Goal: Task Accomplishment & Management: Use online tool/utility

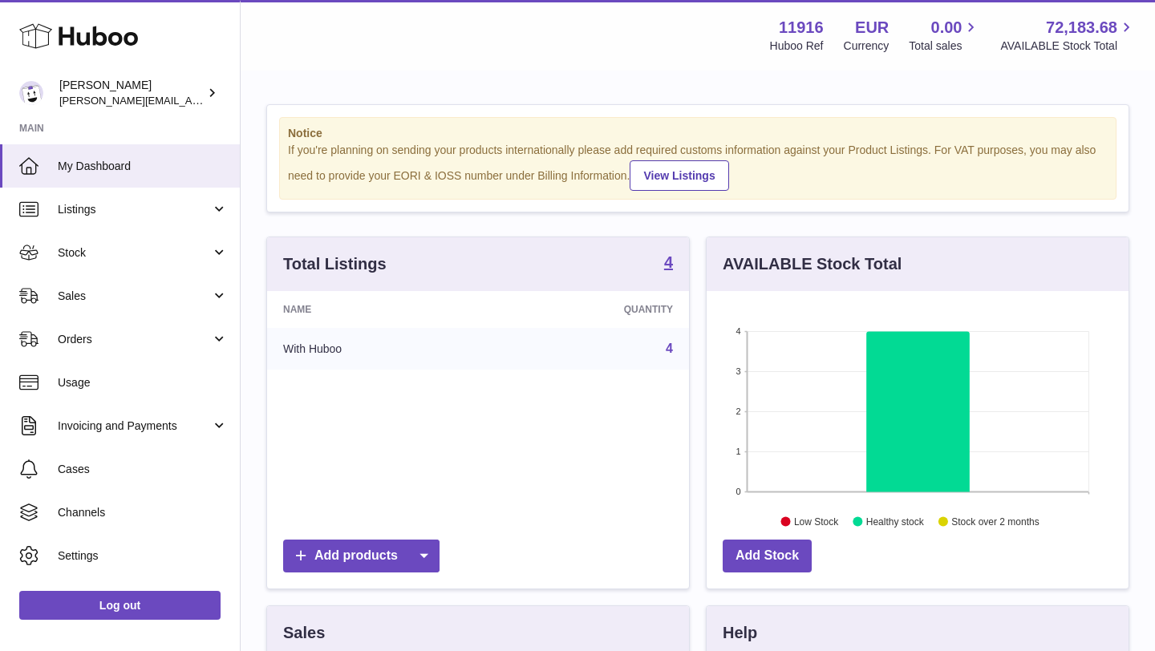
scroll to position [250, 422]
click at [80, 290] on span "Sales" at bounding box center [134, 296] width 153 height 15
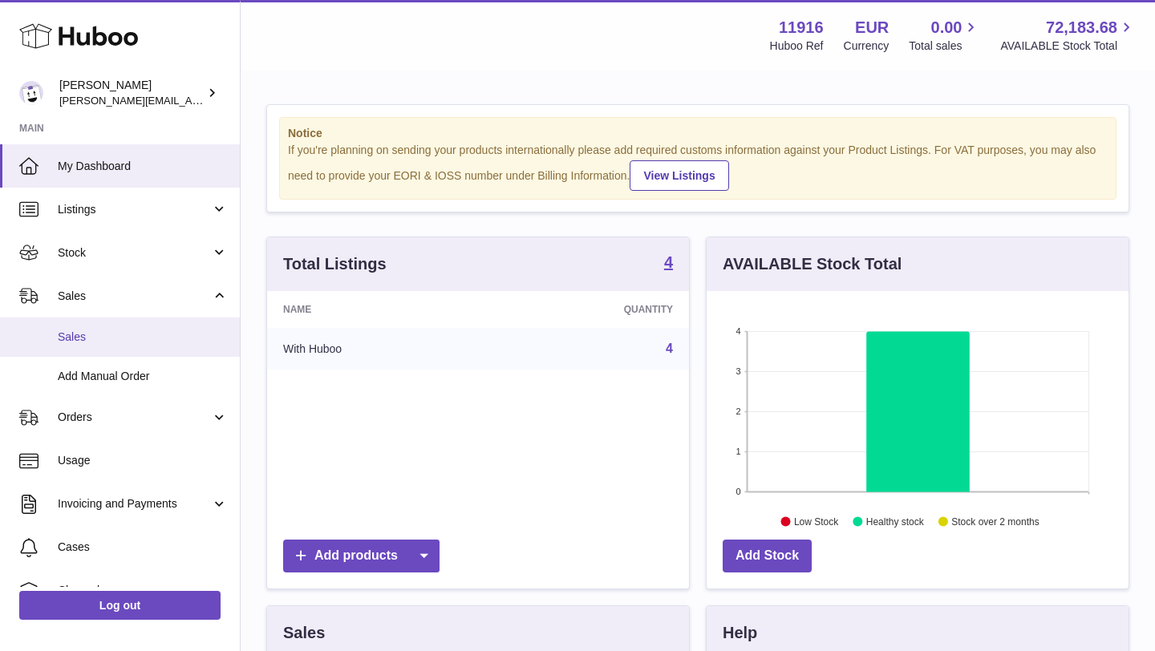
click at [86, 347] on link "Sales" at bounding box center [120, 337] width 240 height 39
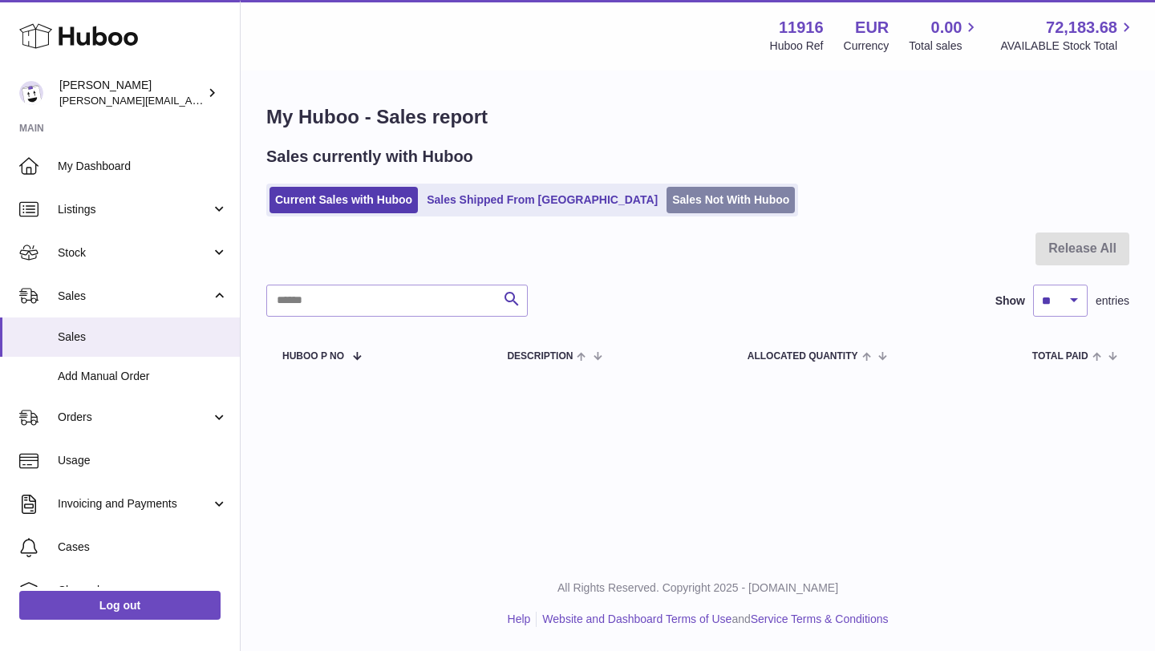
click at [667, 205] on link "Sales Not With Huboo" at bounding box center [731, 200] width 128 height 26
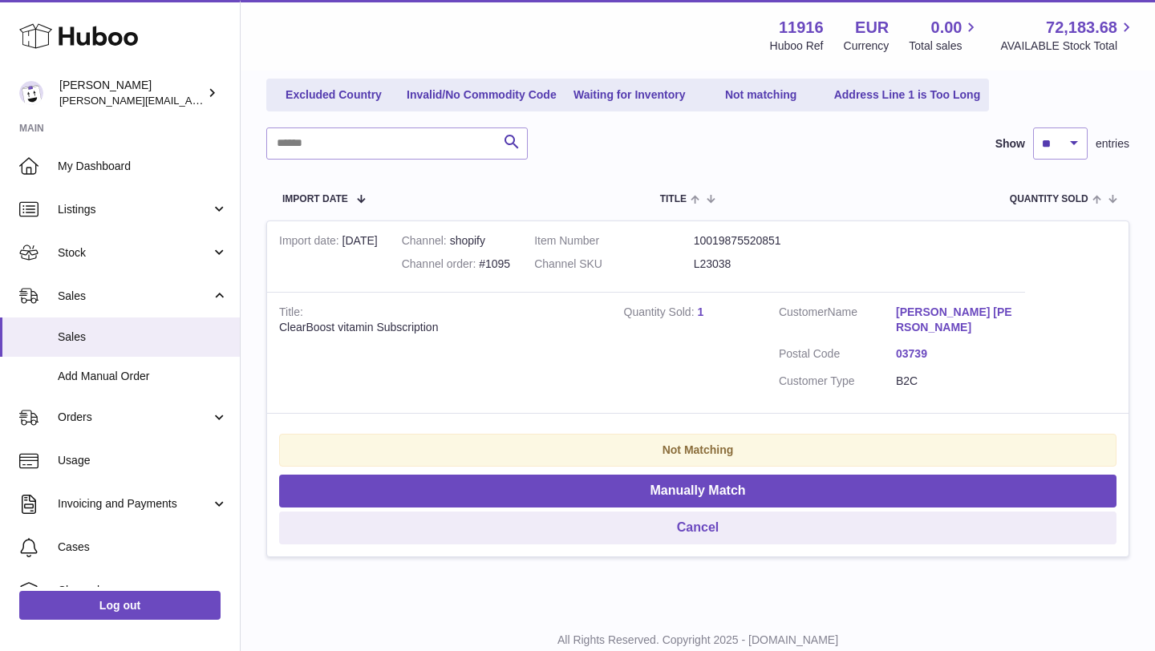
scroll to position [193, 0]
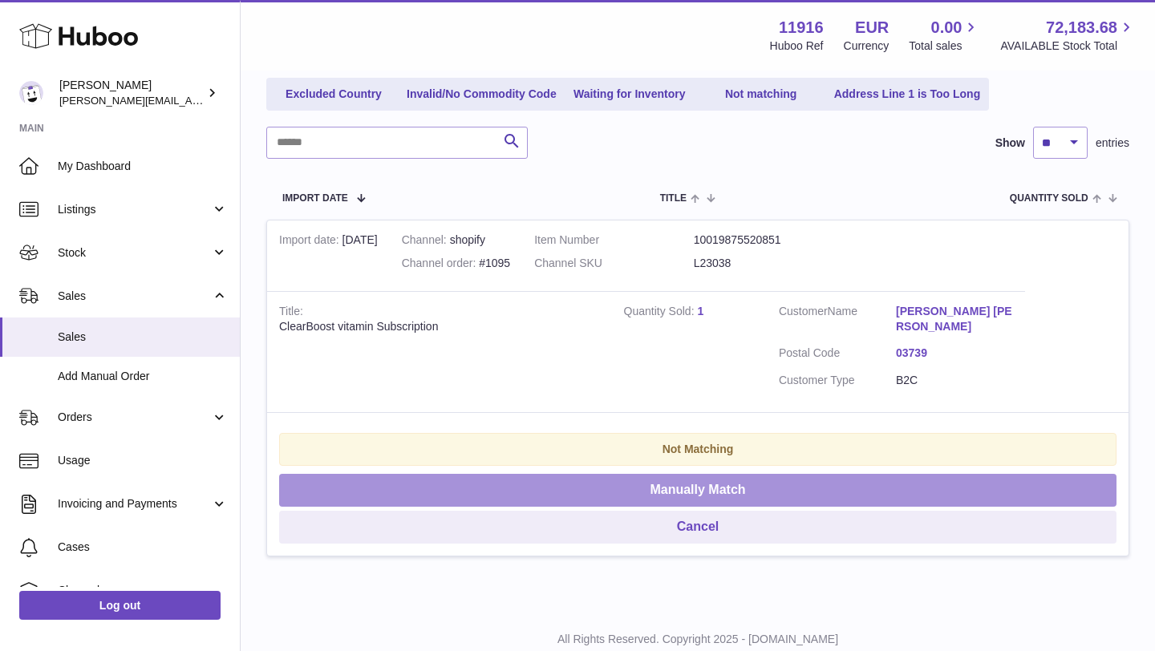
click at [644, 481] on button "Manually Match" at bounding box center [698, 490] width 838 height 33
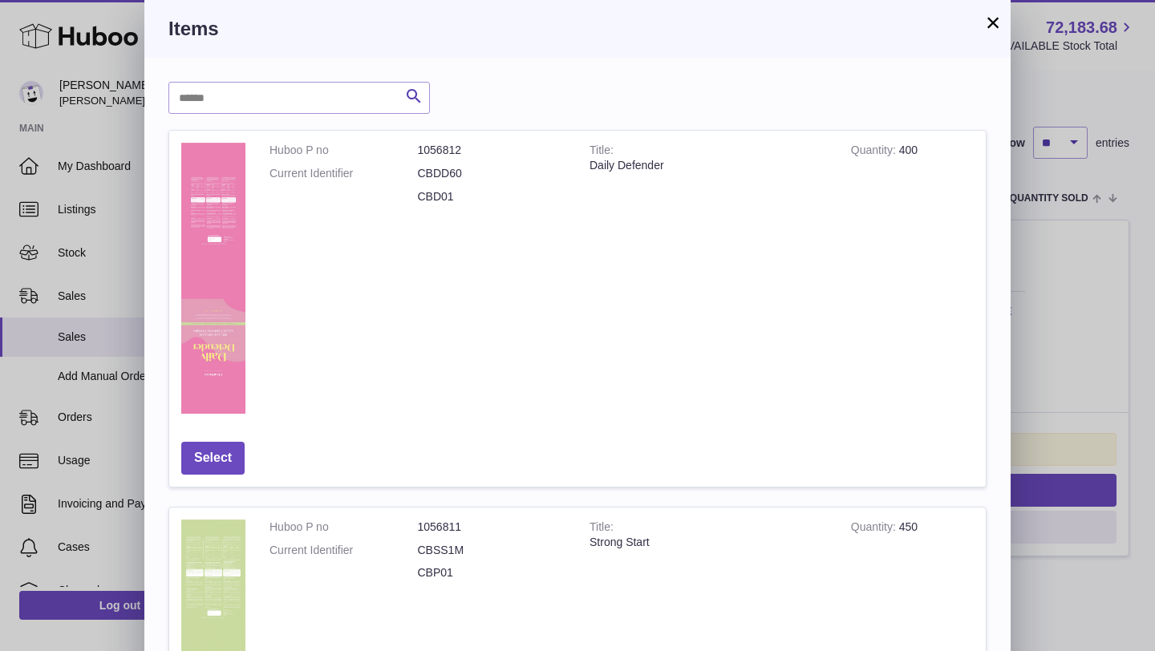
scroll to position [842, 0]
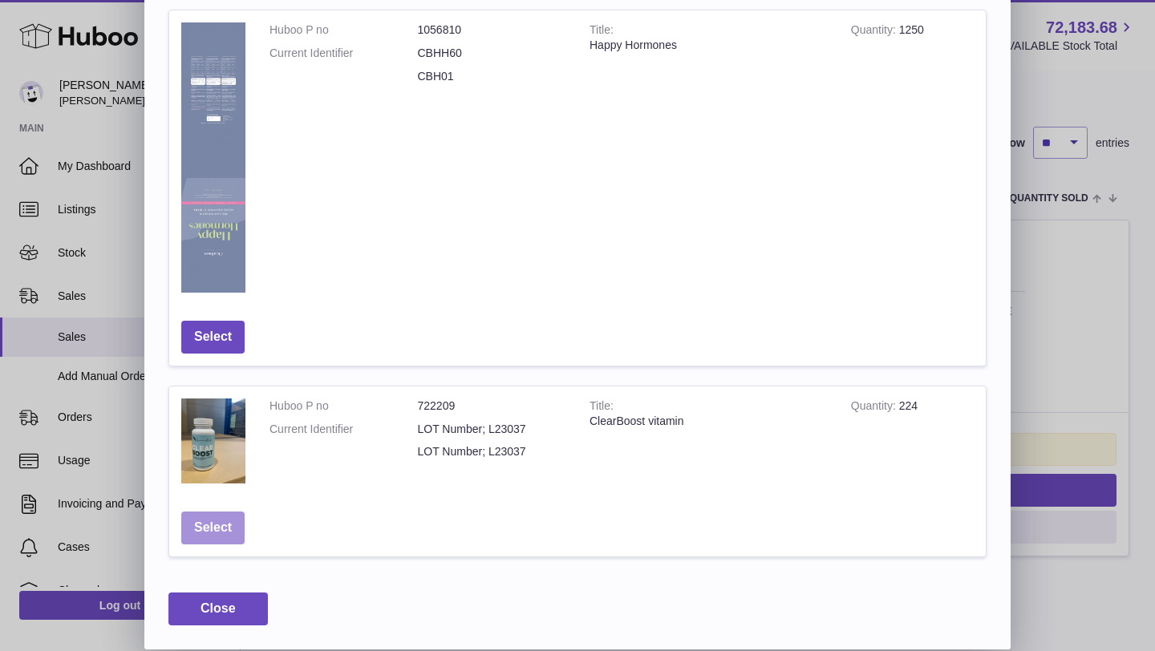
click at [218, 531] on button "Select" at bounding box center [212, 528] width 63 height 33
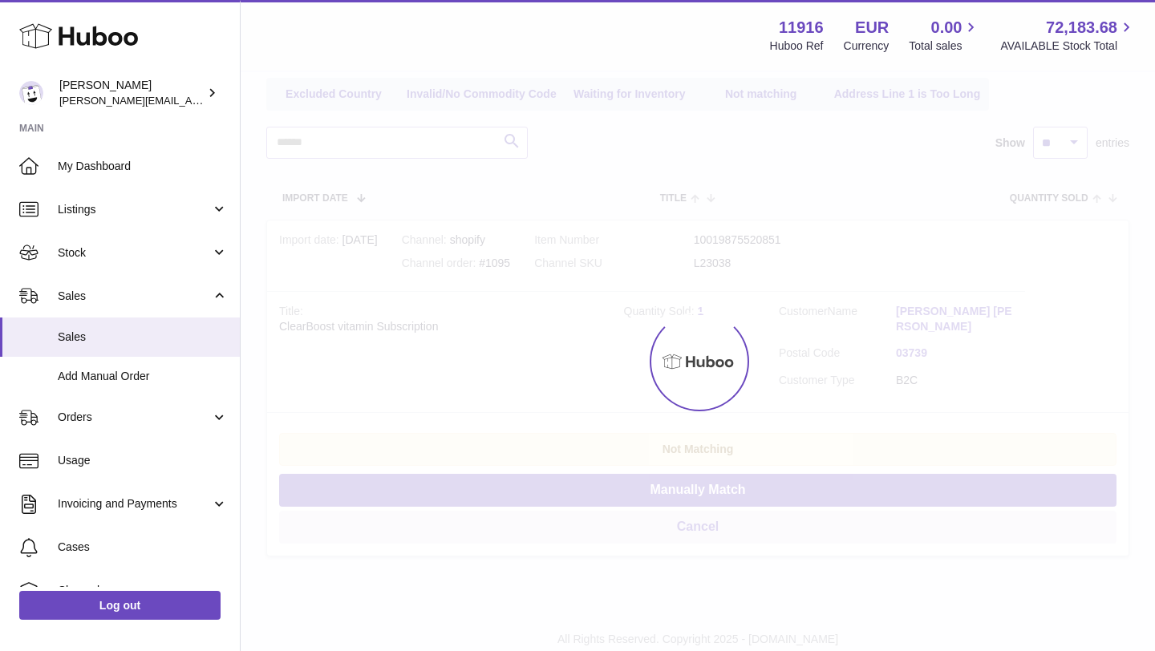
scroll to position [0, 0]
